Goal: Find specific page/section: Find specific page/section

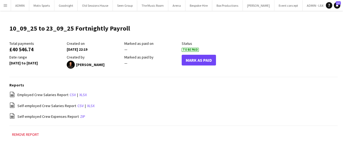
click at [4, 6] on app-icon "Menu" at bounding box center [5, 5] width 4 height 4
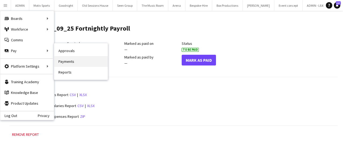
click at [72, 60] on link "Payments" at bounding box center [81, 61] width 54 height 11
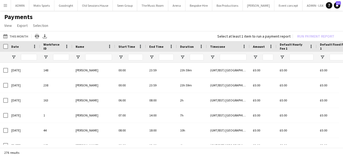
click at [3, 47] on div at bounding box center [4, 46] width 8 height 11
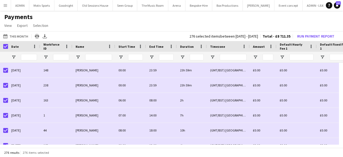
click at [4, 5] on app-icon "Menu" at bounding box center [5, 5] width 4 height 4
